Goal: Book appointment/travel/reservation

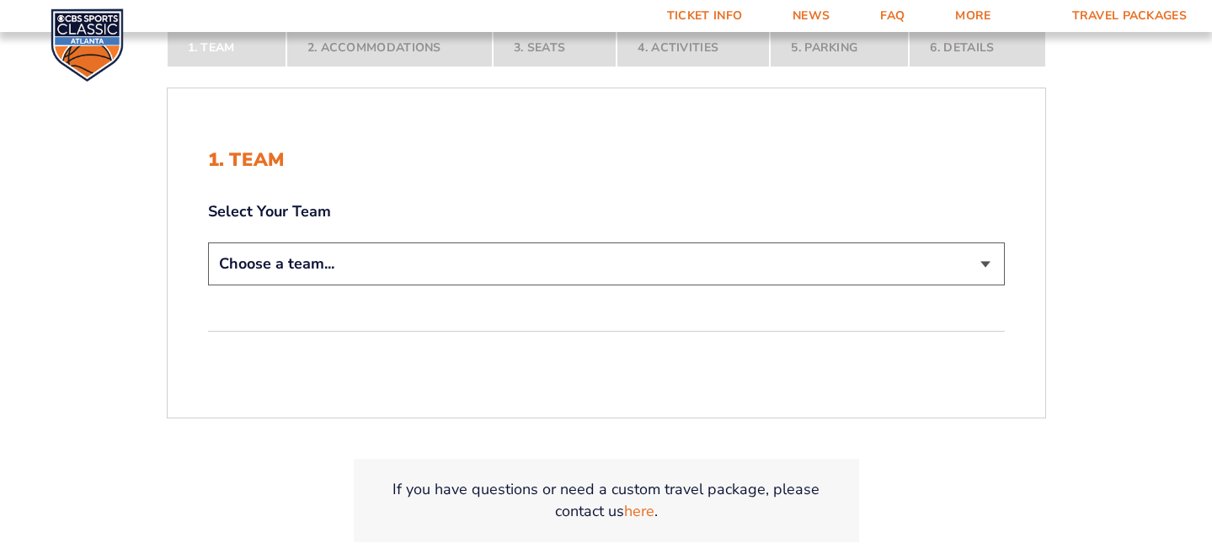
scroll to position [353, 0]
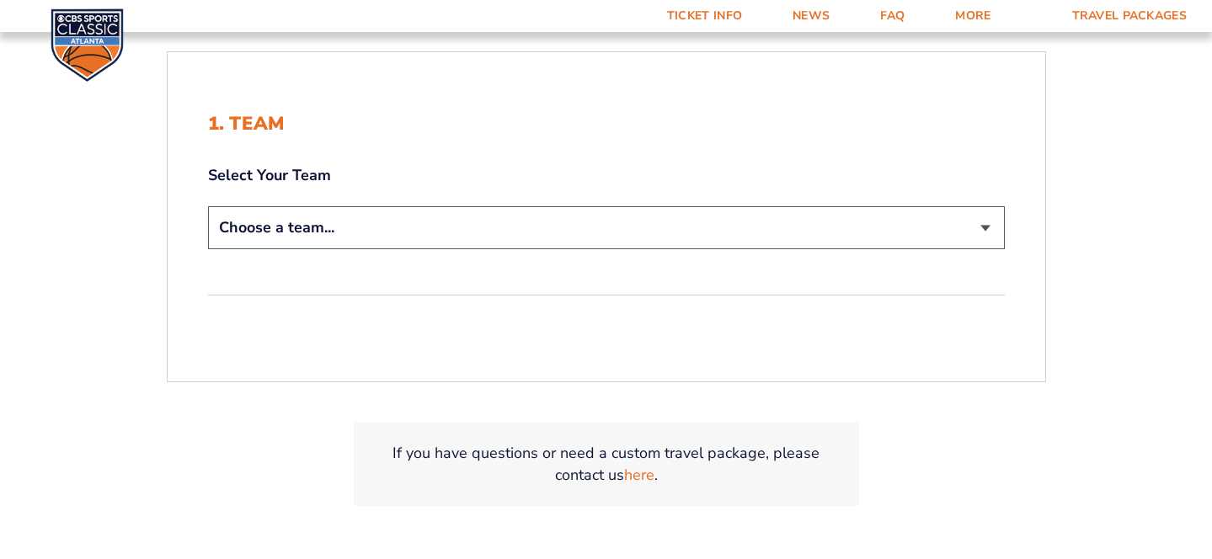
click at [543, 229] on select "Choose a team... [US_STATE] Wildcats [US_STATE] State Buckeyes [US_STATE] Tar H…" at bounding box center [606, 227] width 797 height 43
select select "12756"
click at [208, 206] on select "Choose a team... [US_STATE] Wildcats [US_STATE] State Buckeyes [US_STATE] Tar H…" at bounding box center [606, 227] width 797 height 43
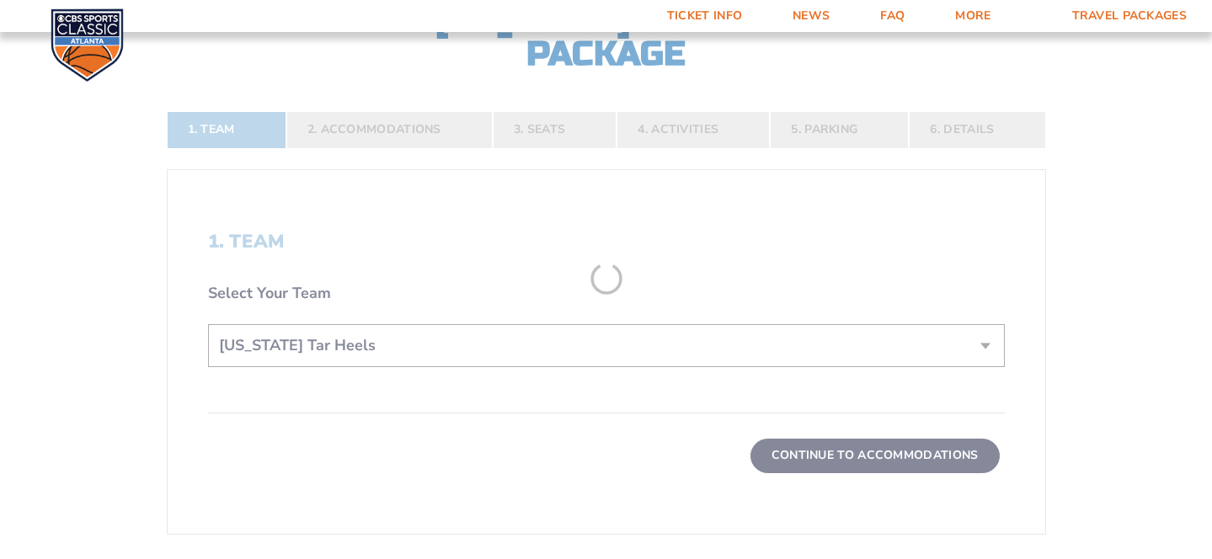
scroll to position [471, 0]
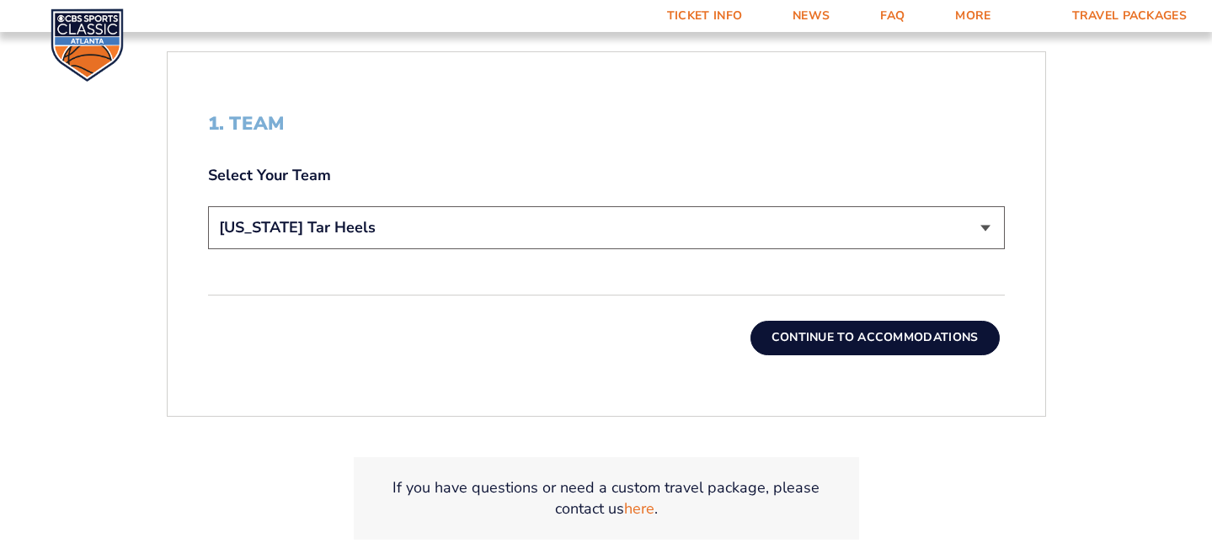
click at [861, 329] on button "Continue To Accommodations" at bounding box center [875, 338] width 249 height 34
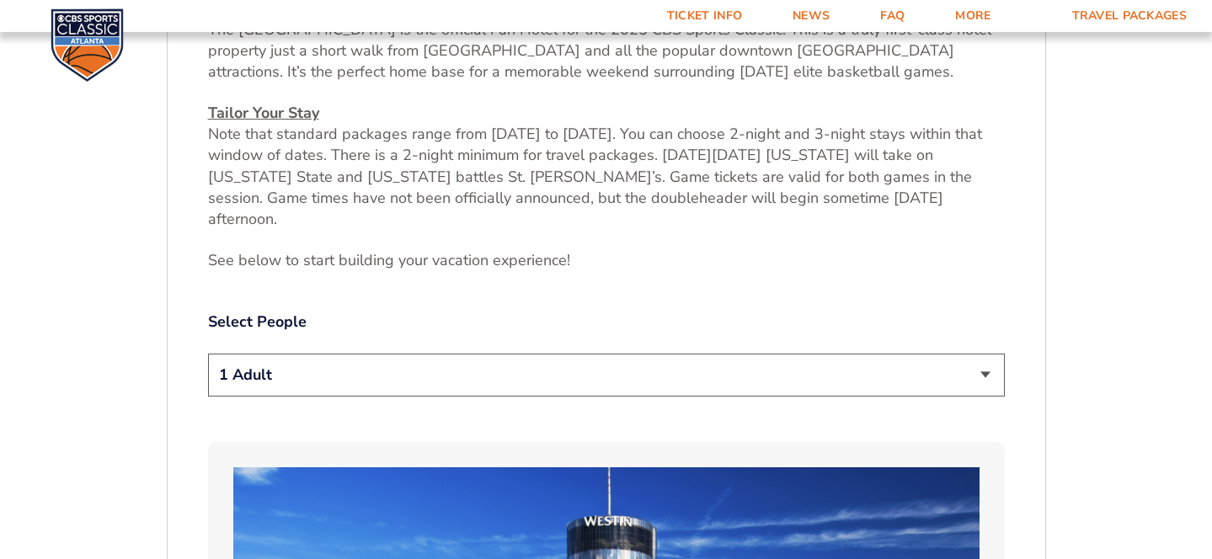
scroll to position [702, 0]
click at [431, 366] on select "1 Adult 2 Adults 3 Adults 4 Adults 2 Adults + 1 Child 2 Adults + 2 Children 2 A…" at bounding box center [606, 374] width 797 height 43
select select "2 Adults"
click at [208, 353] on select "1 Adult 2 Adults 3 Adults 4 Adults 2 Adults + 1 Child 2 Adults + 2 Children 2 A…" at bounding box center [606, 374] width 797 height 43
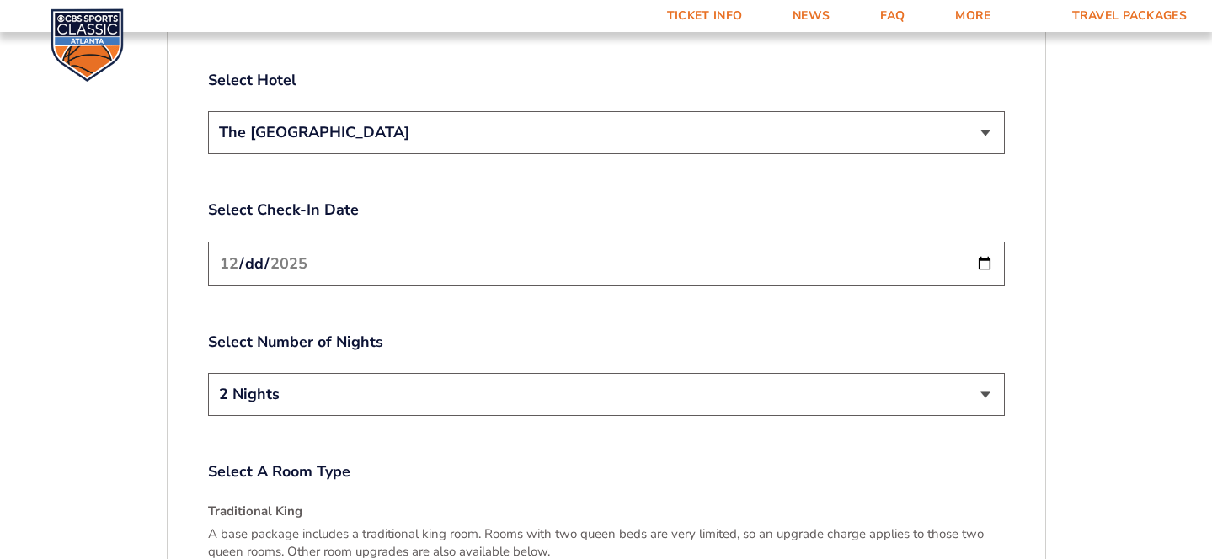
scroll to position [2018, 0]
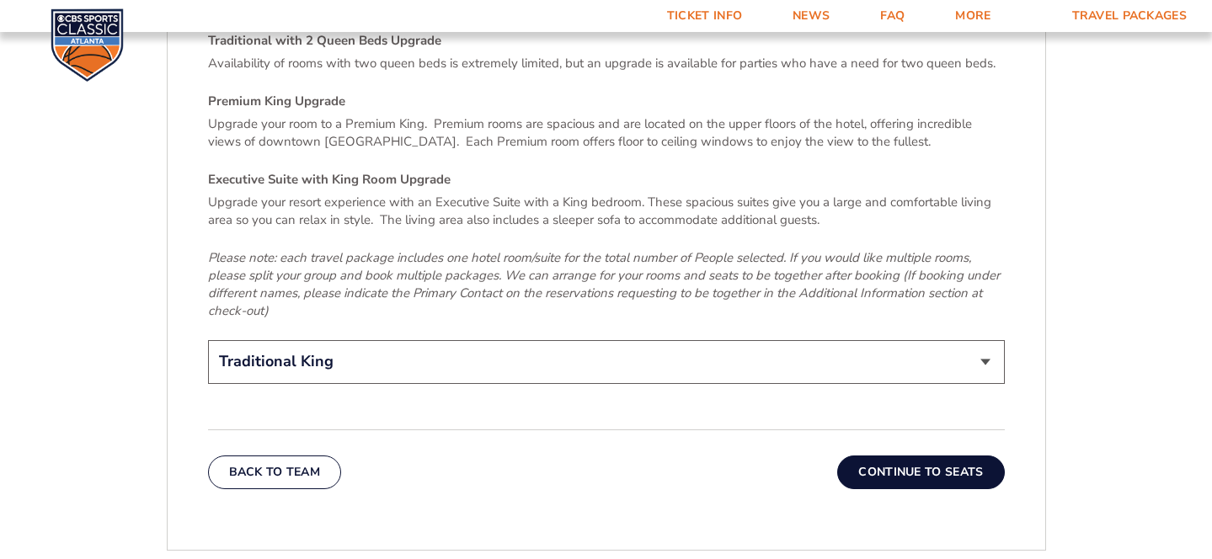
click at [885, 456] on button "Continue To Seats" at bounding box center [921, 473] width 167 height 34
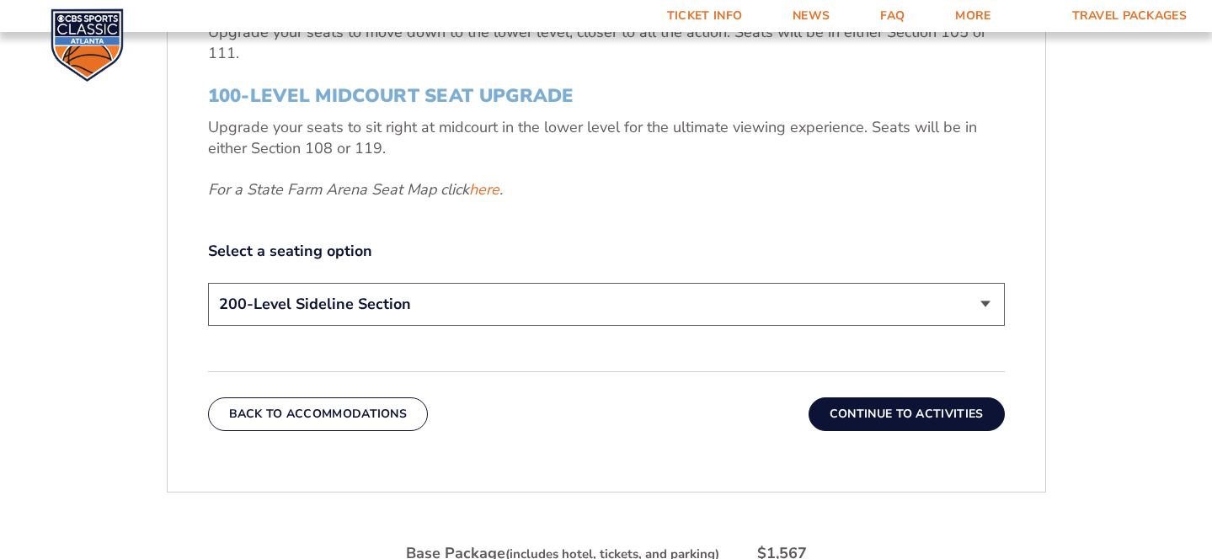
scroll to position [753, 0]
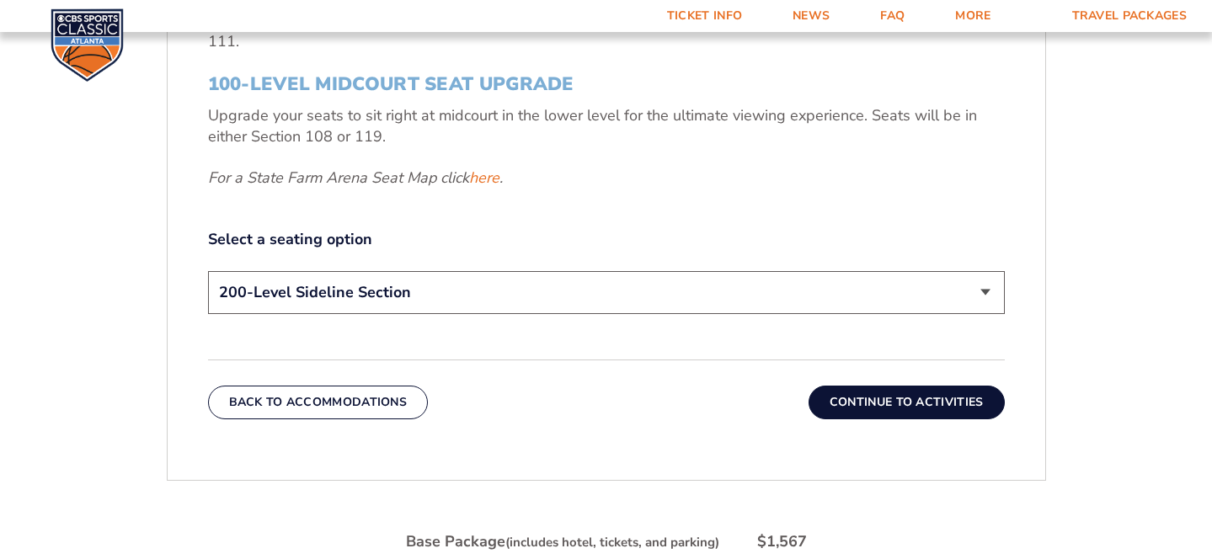
click at [704, 311] on select "200-Level Sideline Section 100-Level Corner Seat Upgrade (+$120 per person) 100…" at bounding box center [606, 292] width 797 height 43
click at [208, 271] on select "200-Level Sideline Section 100-Level Corner Seat Upgrade (+$120 per person) 100…" at bounding box center [606, 292] width 797 height 43
click at [886, 397] on button "Continue To Activities" at bounding box center [907, 403] width 196 height 34
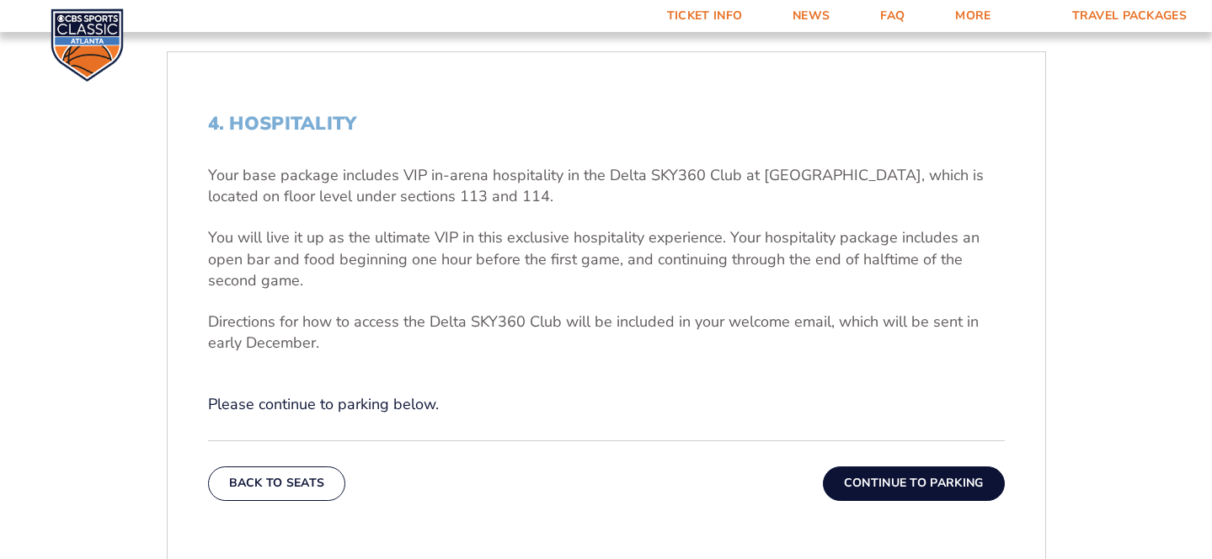
scroll to position [472, 0]
click at [905, 485] on button "Continue To Parking" at bounding box center [914, 483] width 182 height 34
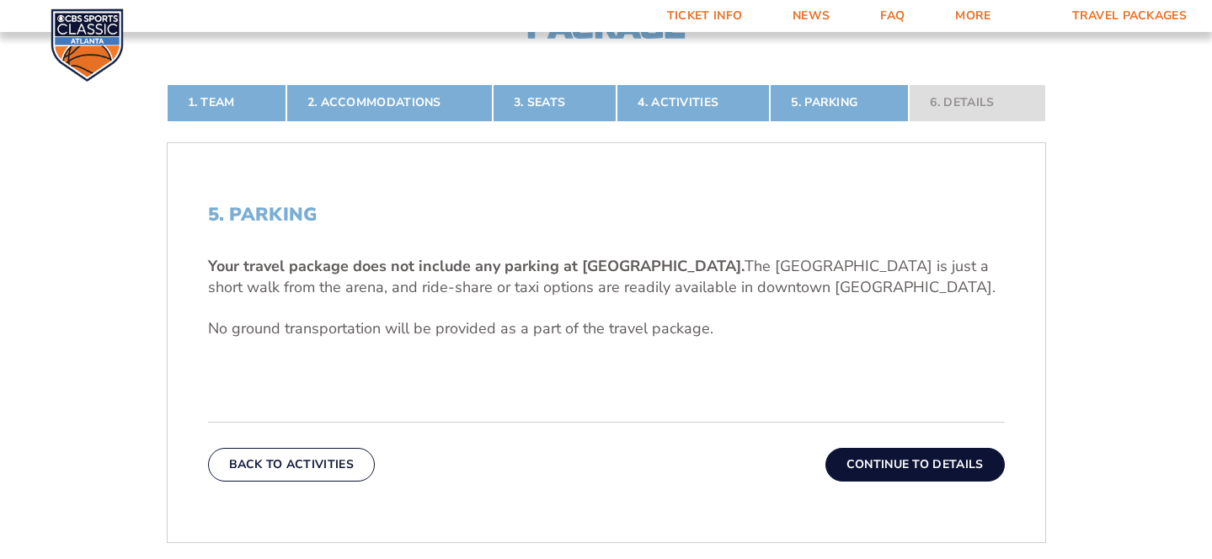
click at [875, 466] on button "Continue To Details" at bounding box center [915, 465] width 179 height 34
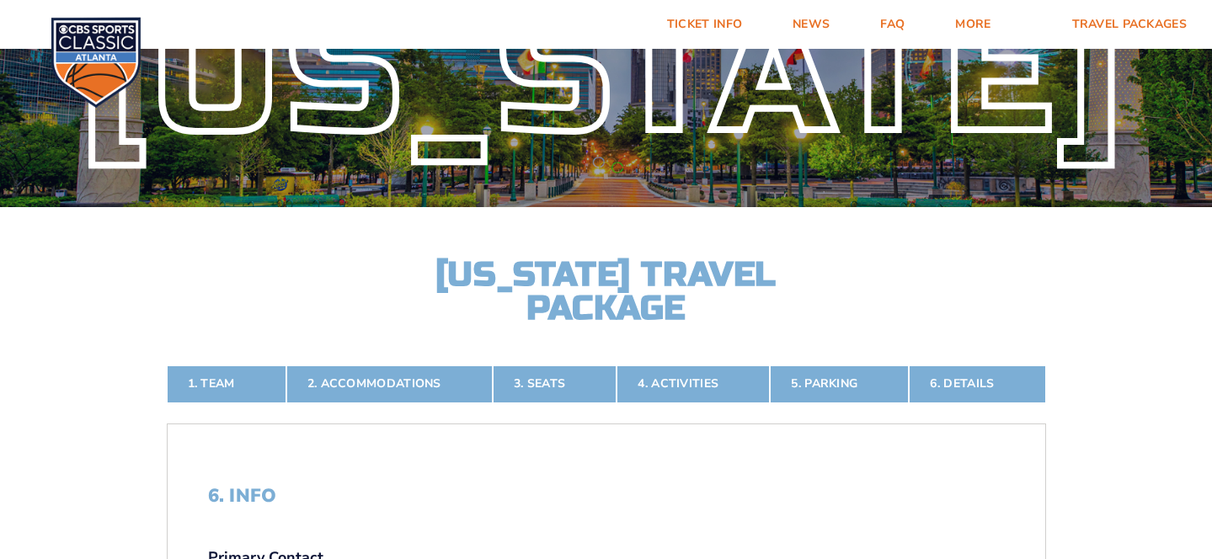
scroll to position [0, 0]
